Goal: Find specific page/section: Find specific page/section

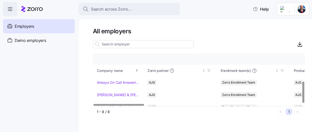
scroll to position [68, 0]
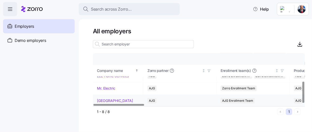
click at [119, 99] on link "[GEOGRAPHIC_DATA]" at bounding box center [115, 100] width 36 height 5
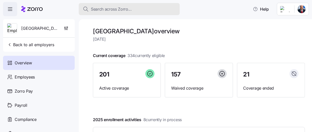
click at [112, 10] on span "Search across Zorro..." at bounding box center [111, 9] width 41 height 6
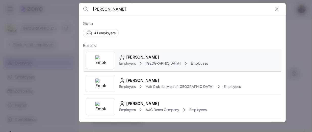
type input "[PERSON_NAME]"
click at [157, 58] on div "[PERSON_NAME]" at bounding box center [163, 57] width 89 height 6
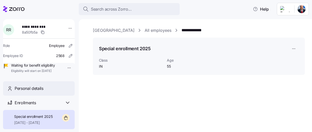
click at [15, 92] on span "Personal details" at bounding box center [29, 88] width 29 height 6
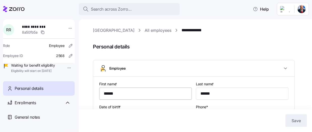
type input "IN"
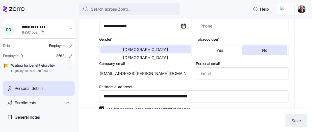
scroll to position [92, 0]
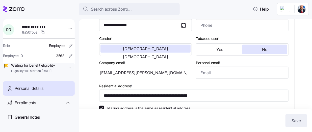
drag, startPoint x: 163, startPoint y: 74, endPoint x: 104, endPoint y: 75, distance: 59.1
click at [104, 75] on div "[EMAIL_ADDRESS][PERSON_NAME][DOMAIN_NAME]" at bounding box center [145, 73] width 93 height 12
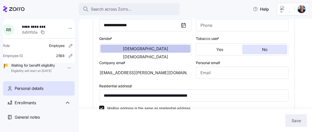
drag, startPoint x: 104, startPoint y: 75, endPoint x: 102, endPoint y: 52, distance: 23.2
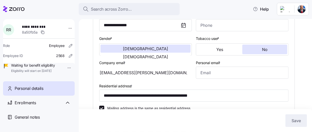
drag, startPoint x: 102, startPoint y: 52, endPoint x: 96, endPoint y: 54, distance: 5.8
click at [96, 54] on div "**********" at bounding box center [194, 104] width 202 height 239
drag, startPoint x: 160, startPoint y: 73, endPoint x: 115, endPoint y: 75, distance: 45.0
click at [115, 75] on div "[EMAIL_ADDRESS][PERSON_NAME][DOMAIN_NAME]" at bounding box center [145, 73] width 93 height 12
